Goal: Transaction & Acquisition: Register for event/course

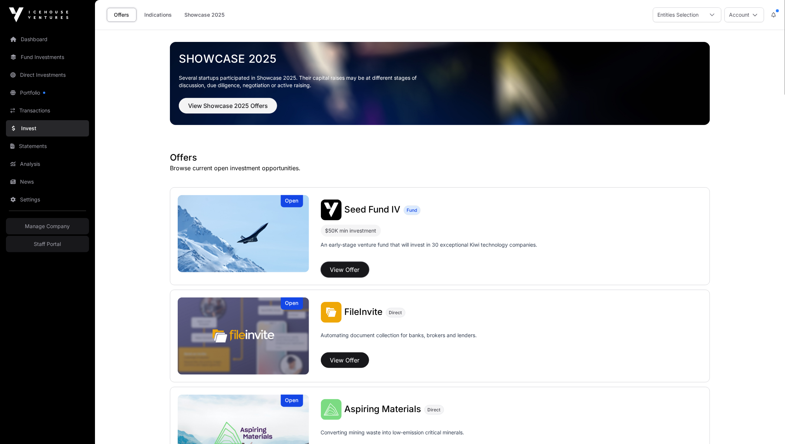
drag, startPoint x: 347, startPoint y: 267, endPoint x: 345, endPoint y: 272, distance: 5.4
click at [347, 267] on button "View Offer" at bounding box center [345, 270] width 48 height 16
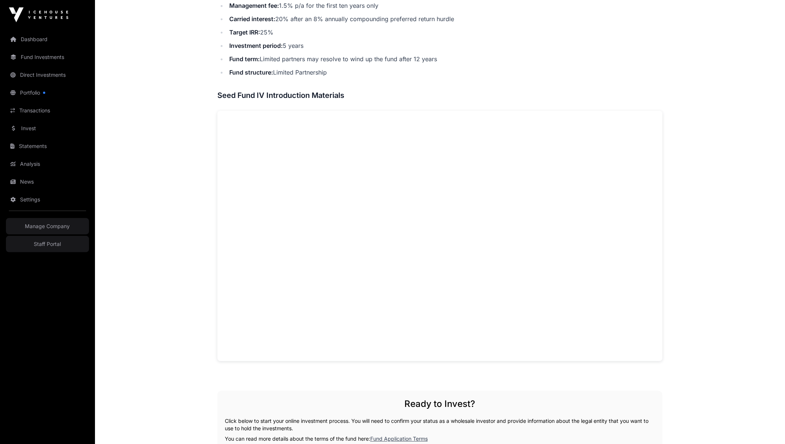
scroll to position [654, 0]
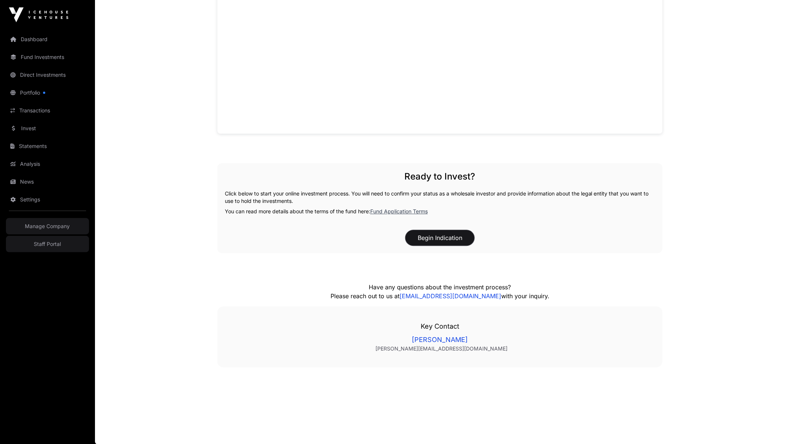
click at [433, 241] on button "Begin Indication" at bounding box center [440, 238] width 69 height 16
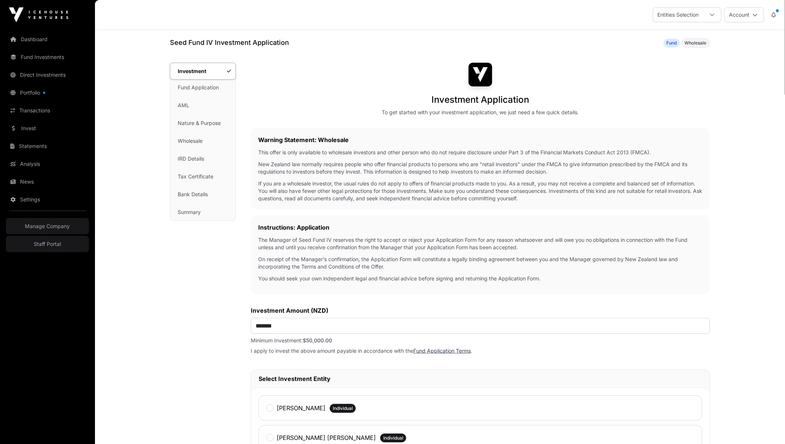
drag, startPoint x: 195, startPoint y: 210, endPoint x: 197, endPoint y: 215, distance: 4.7
click at [195, 210] on link "Summary" at bounding box center [202, 212] width 65 height 16
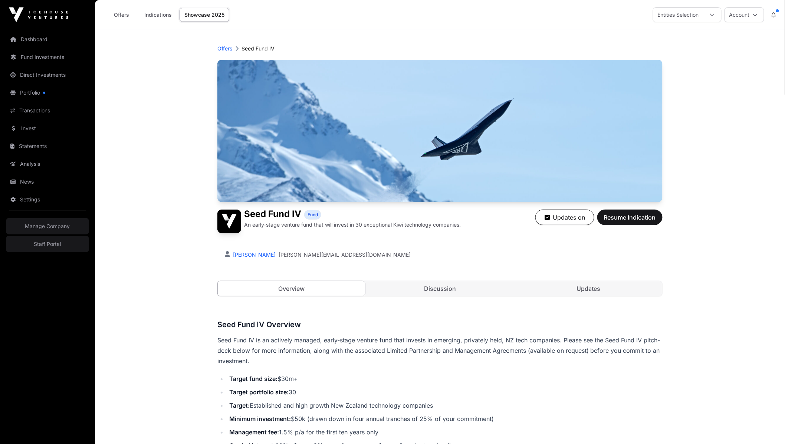
scroll to position [654, 0]
